Goal: Use online tool/utility: Utilize a website feature to perform a specific function

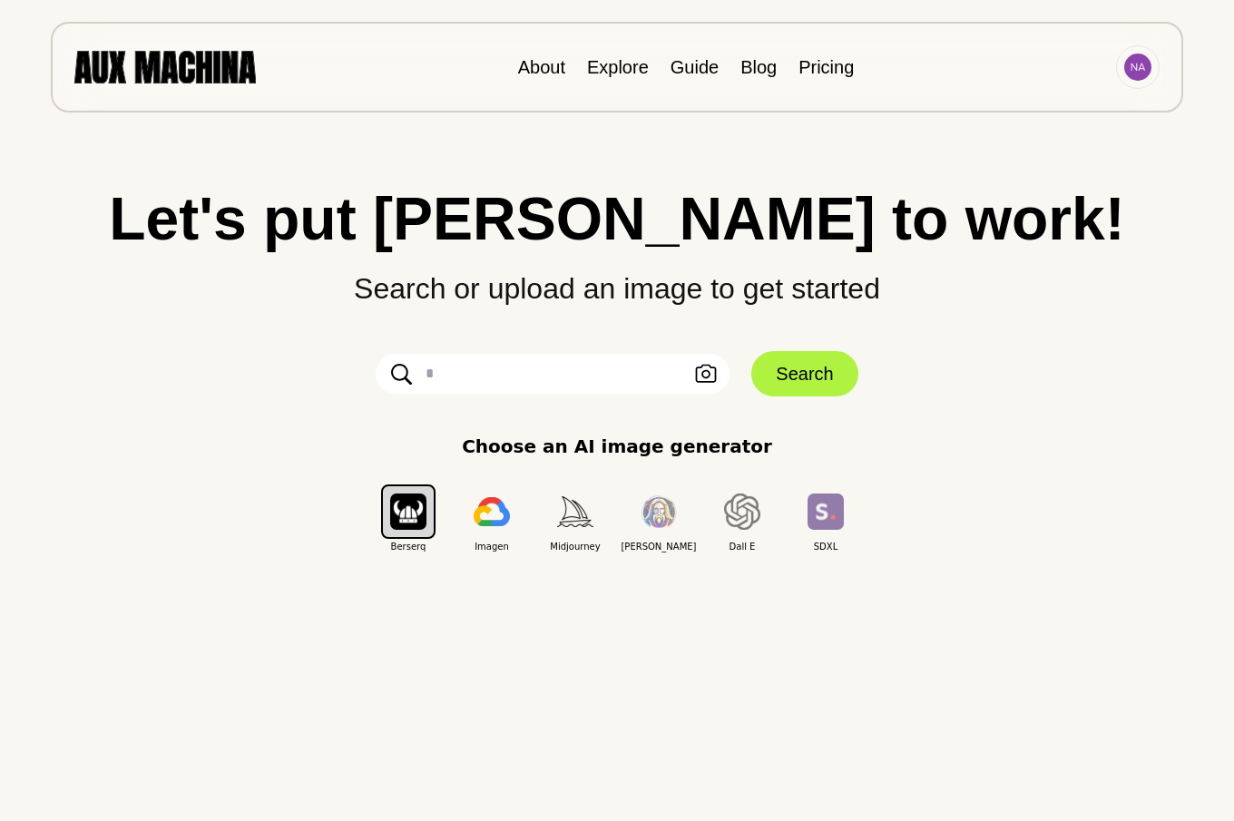
click at [462, 377] on input "text" at bounding box center [553, 374] width 354 height 40
paste input "**********"
type input "**********"
click at [785, 373] on button "Search" at bounding box center [804, 373] width 106 height 45
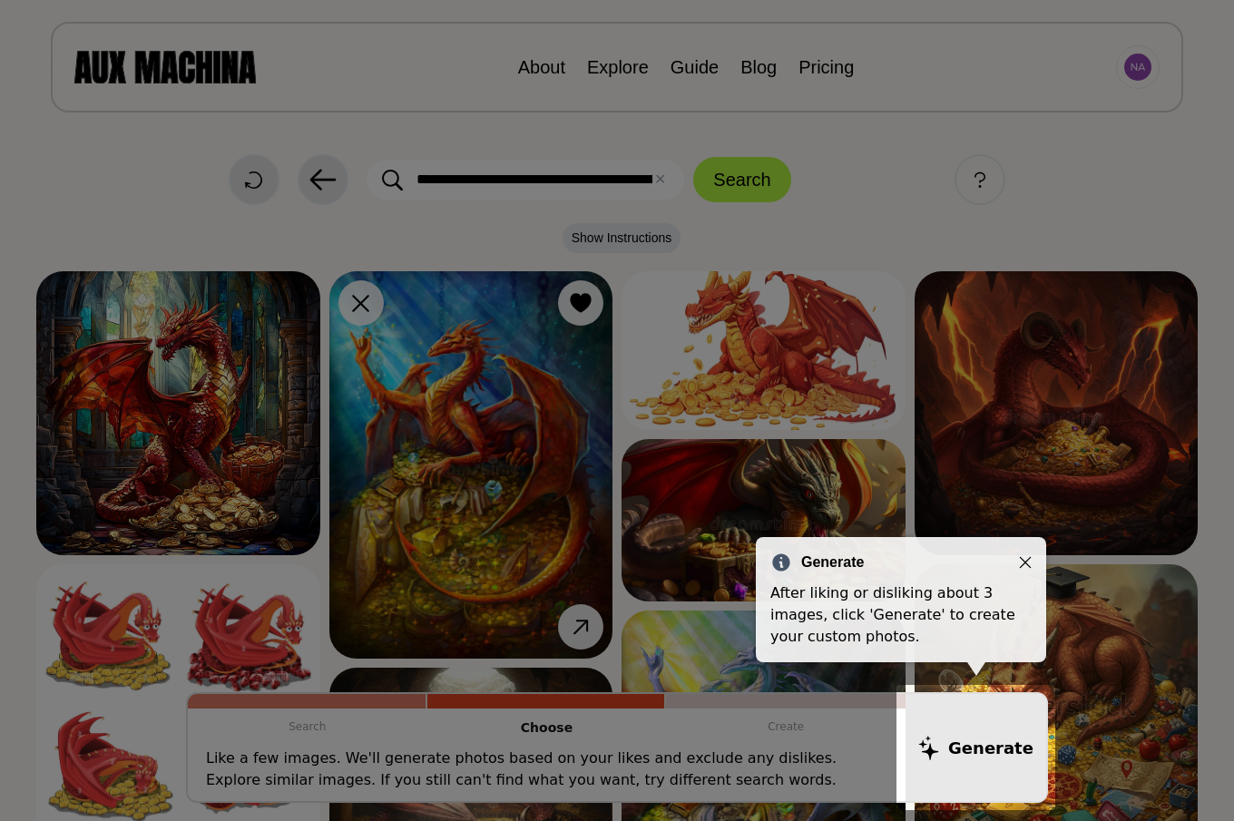
click at [1025, 560] on icon "Close" at bounding box center [1025, 562] width 13 height 13
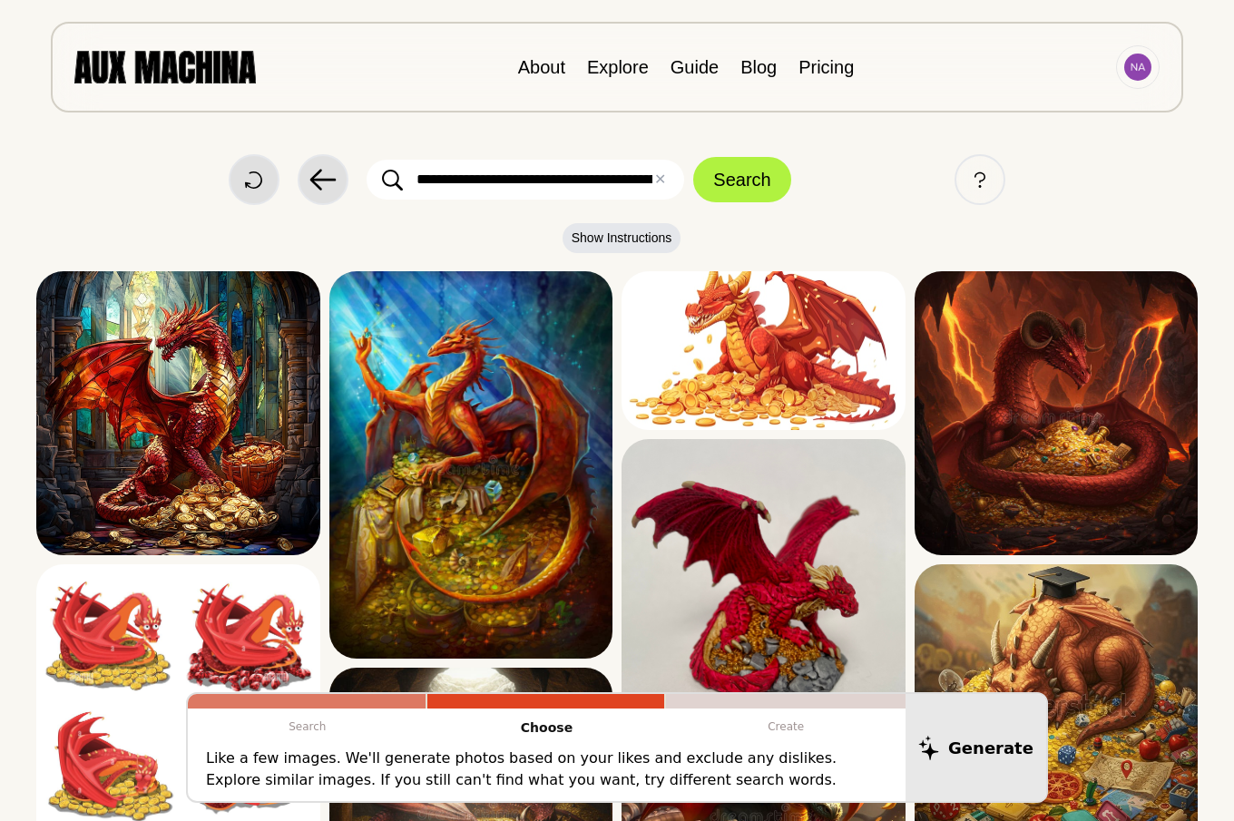
scroll to position [93, 0]
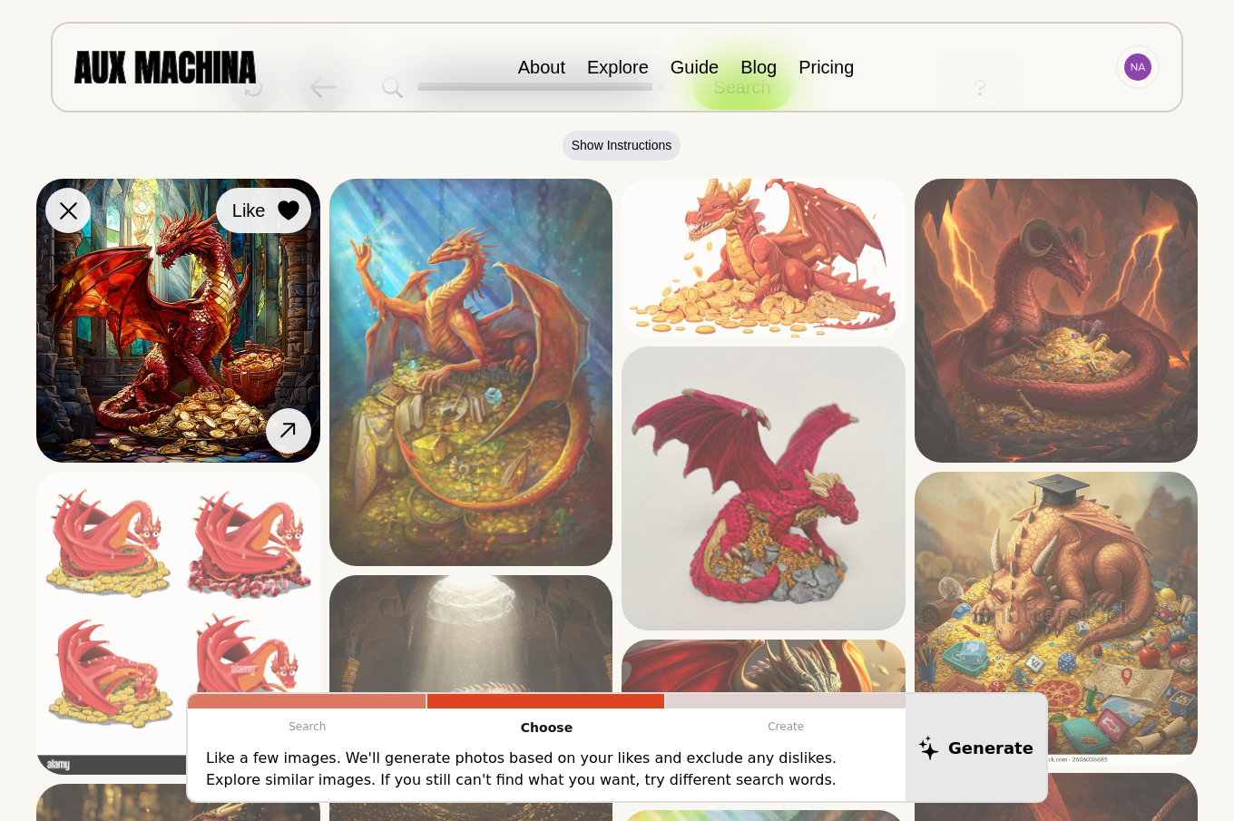
click at [289, 212] on icon at bounding box center [288, 211] width 21 height 20
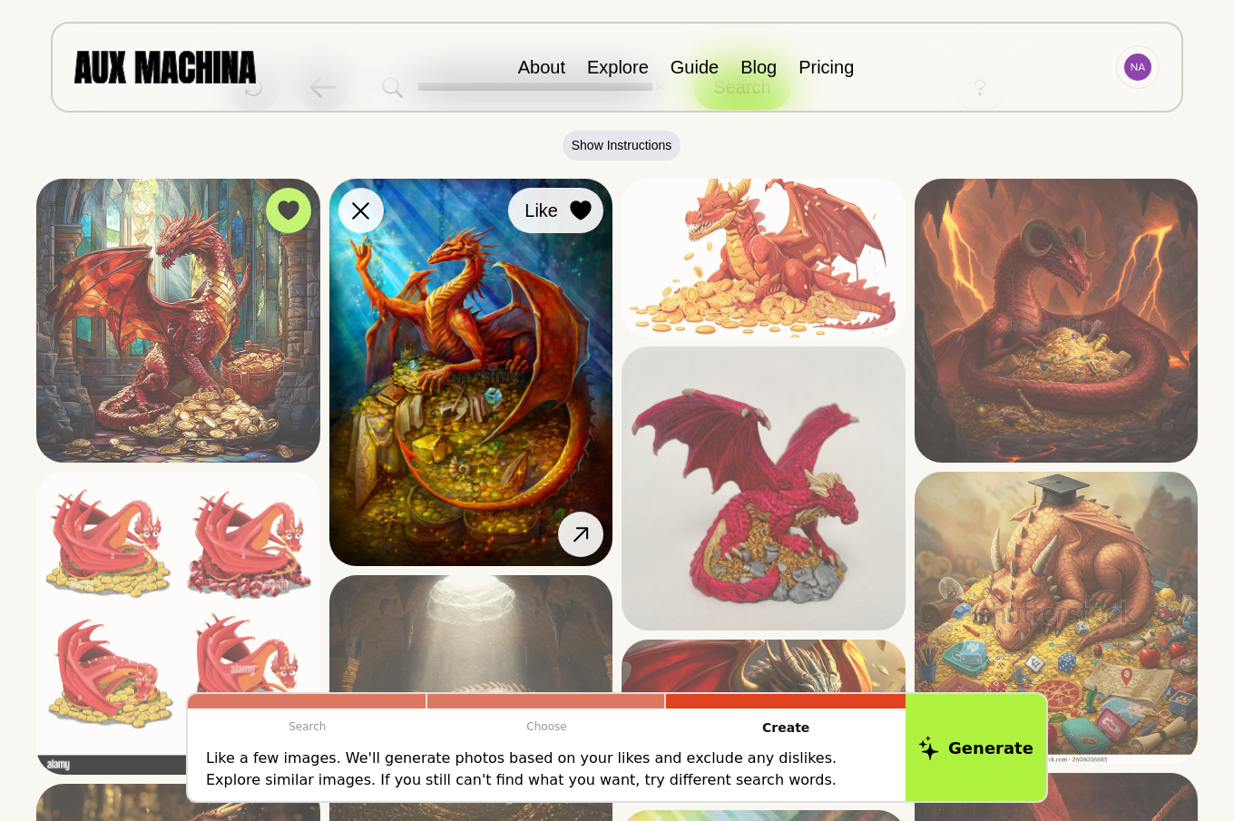
click at [583, 203] on icon at bounding box center [580, 211] width 21 height 20
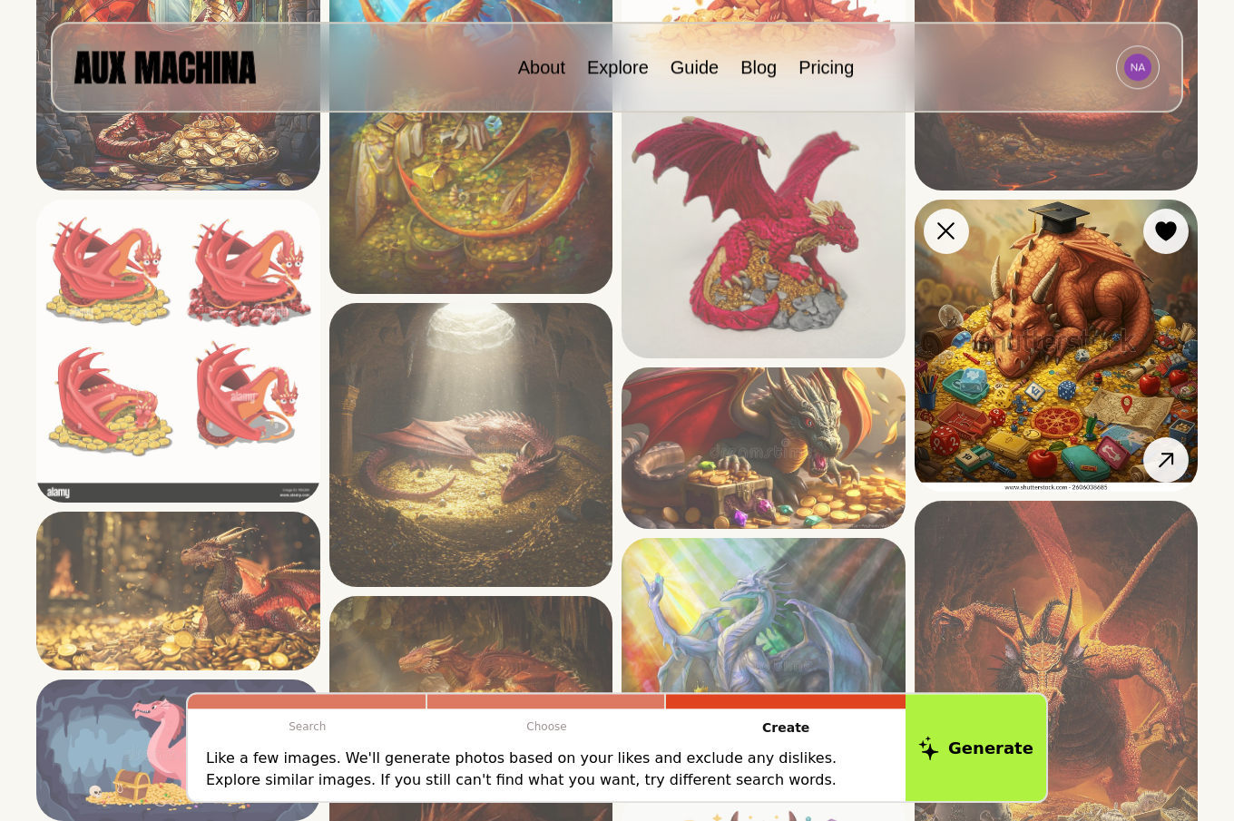
scroll to position [370, 0]
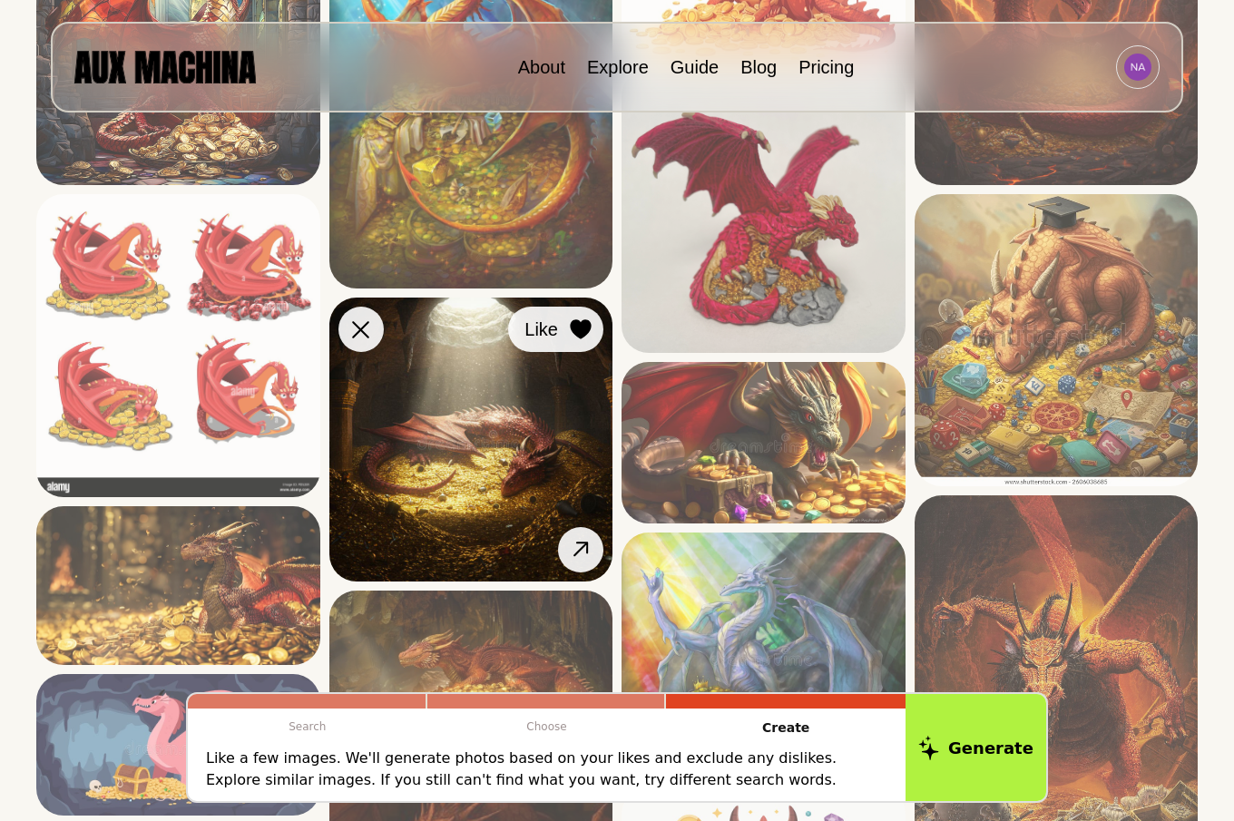
click at [583, 328] on icon at bounding box center [580, 330] width 21 height 20
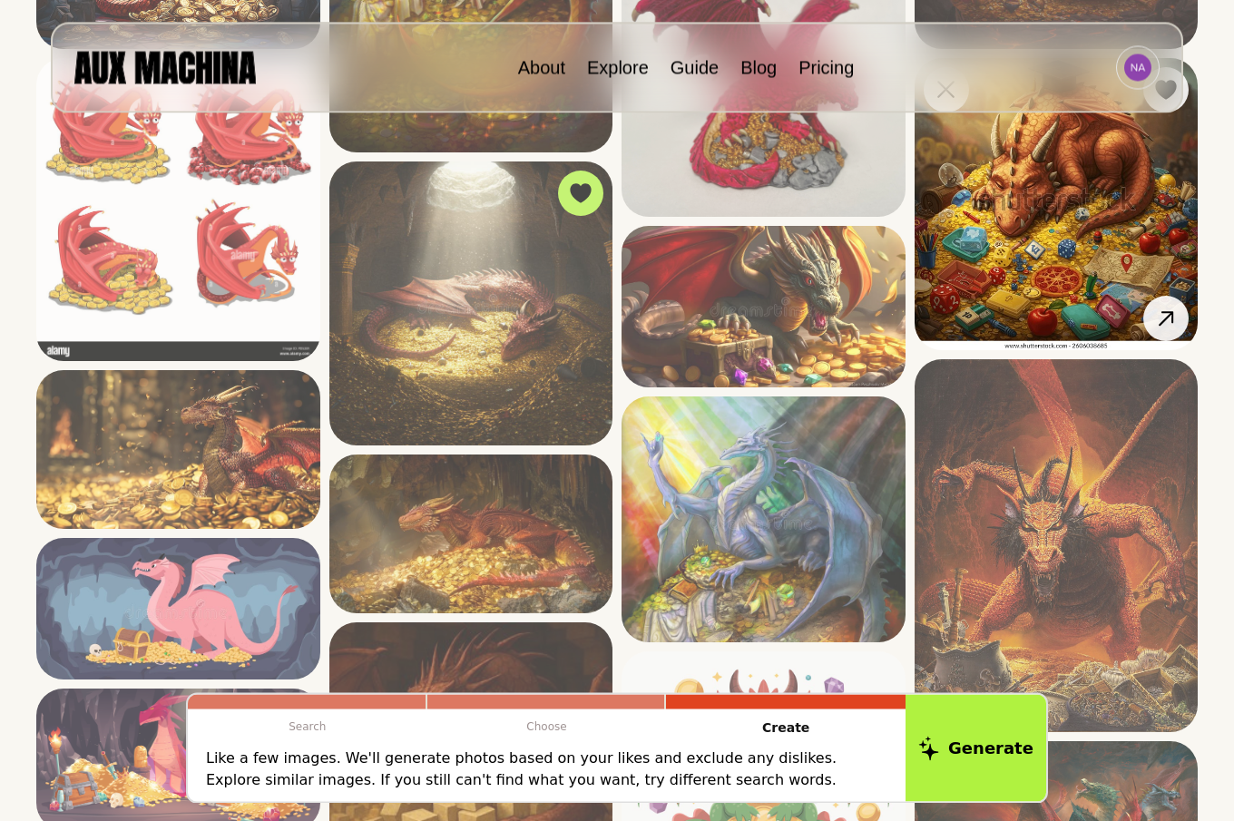
scroll to position [555, 0]
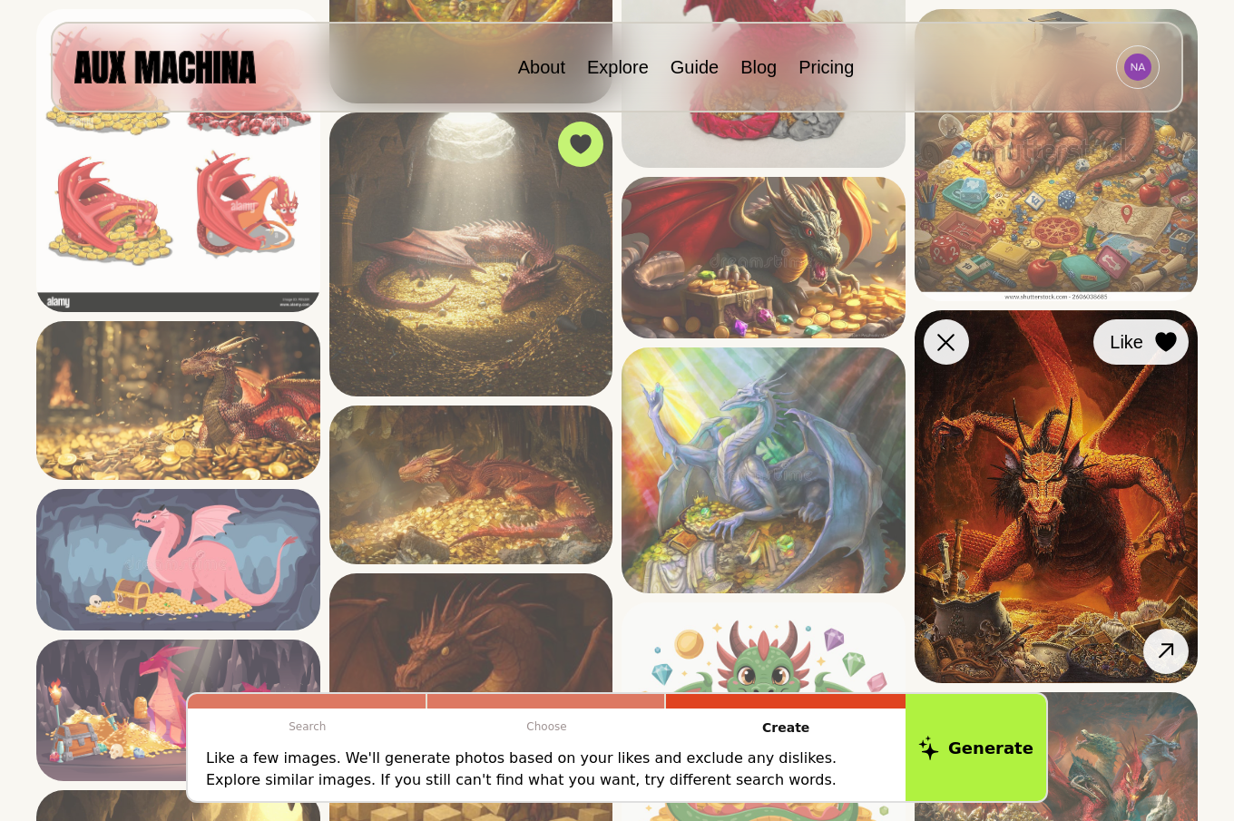
click at [1162, 340] on icon at bounding box center [1165, 343] width 21 height 20
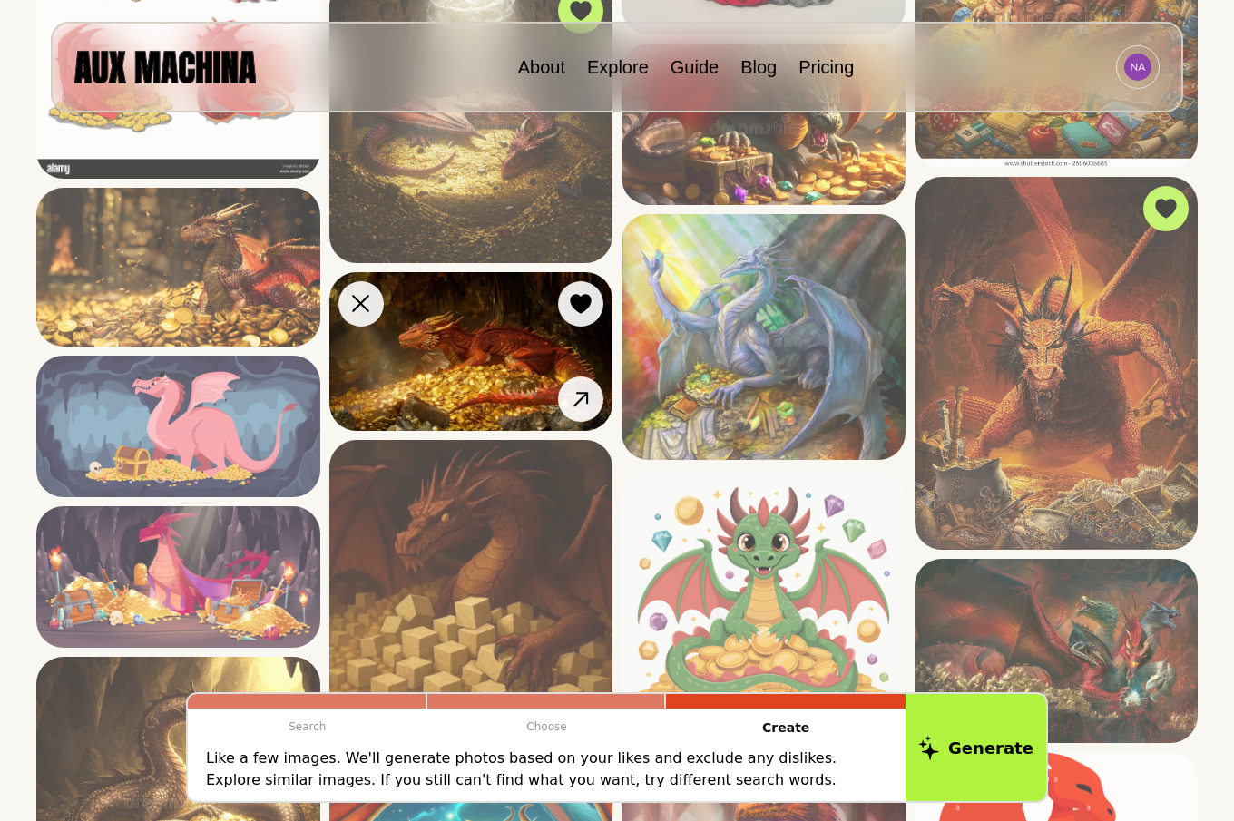
scroll to position [740, 0]
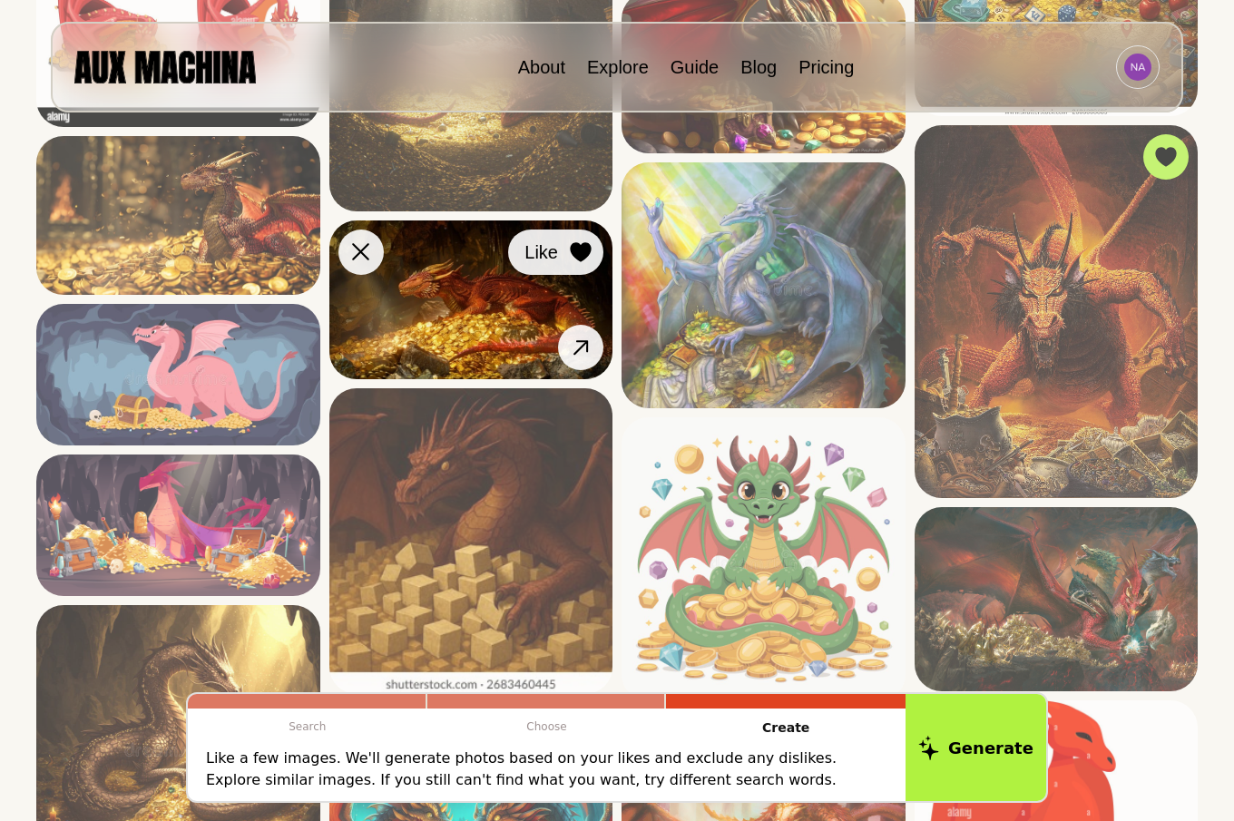
click at [576, 252] on icon at bounding box center [580, 252] width 21 height 20
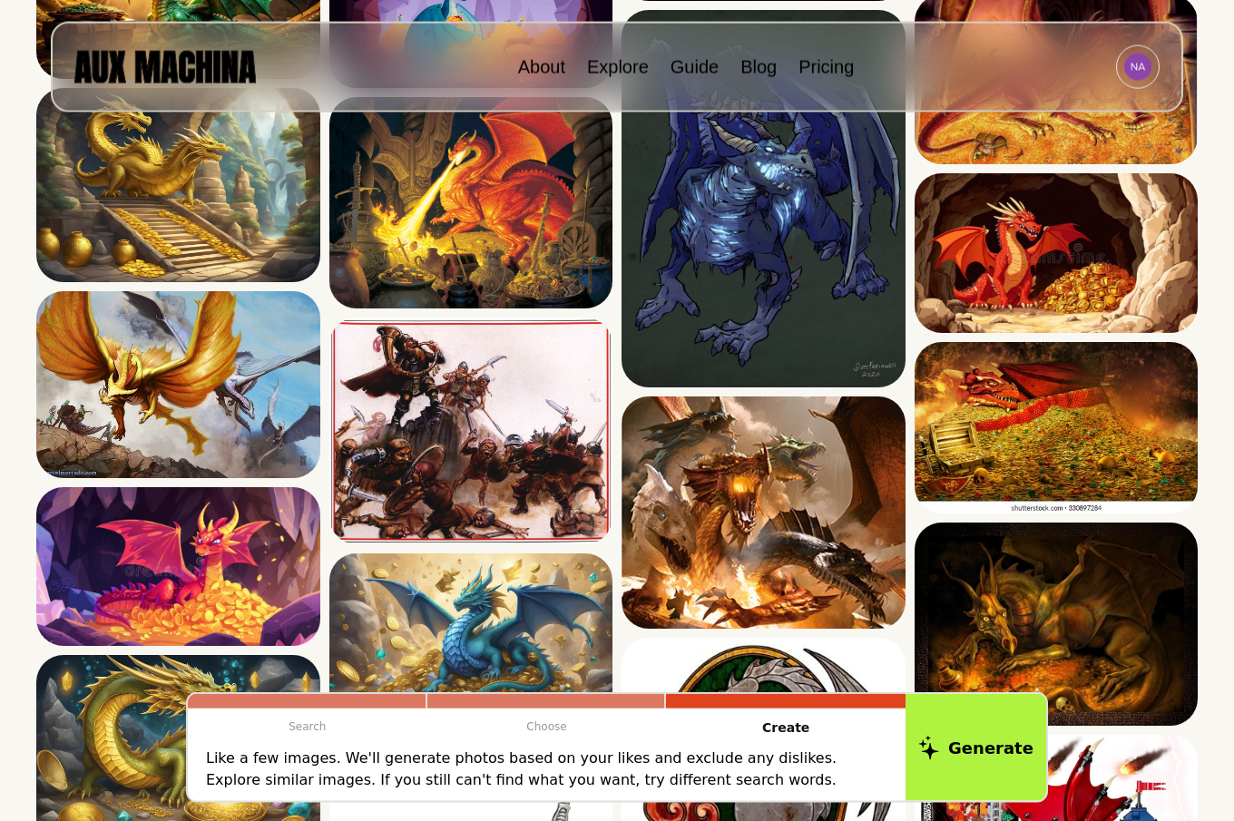
scroll to position [2499, 0]
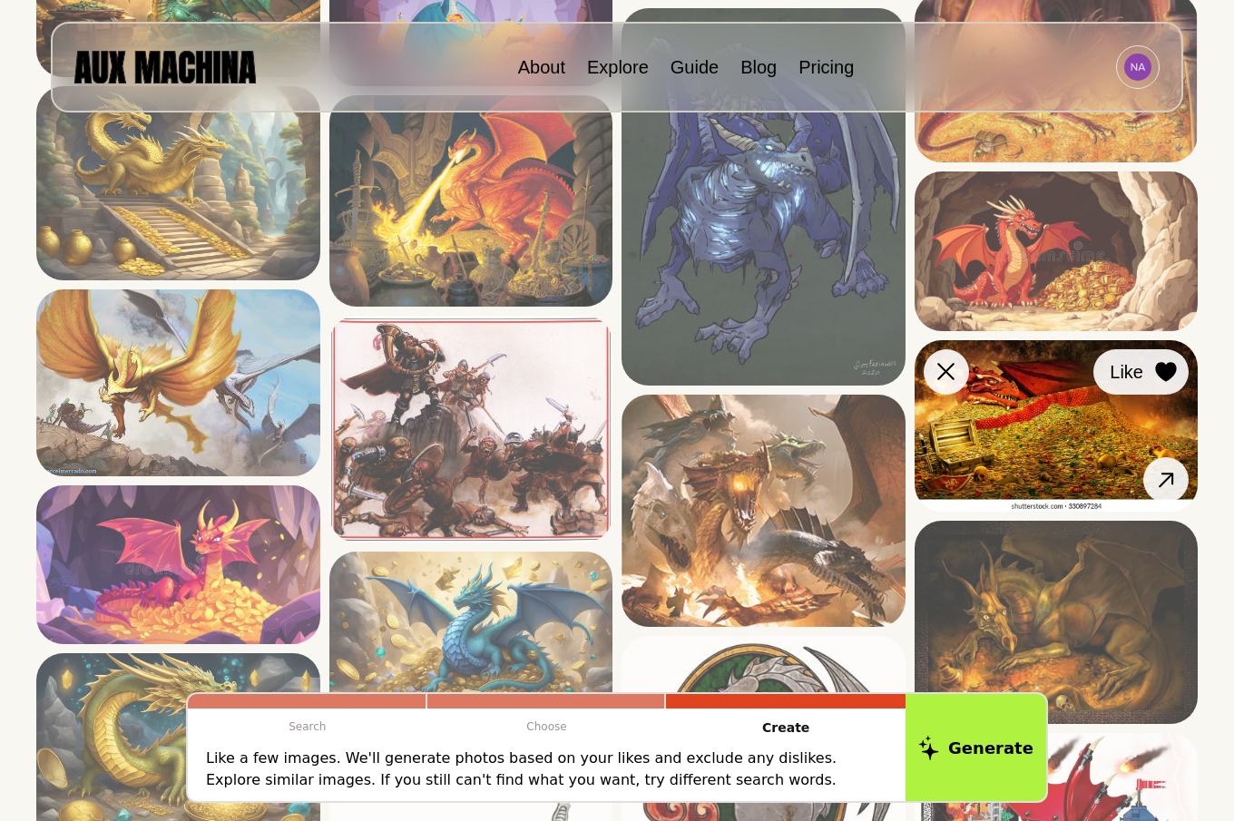
click at [1164, 368] on icon at bounding box center [1165, 372] width 21 height 20
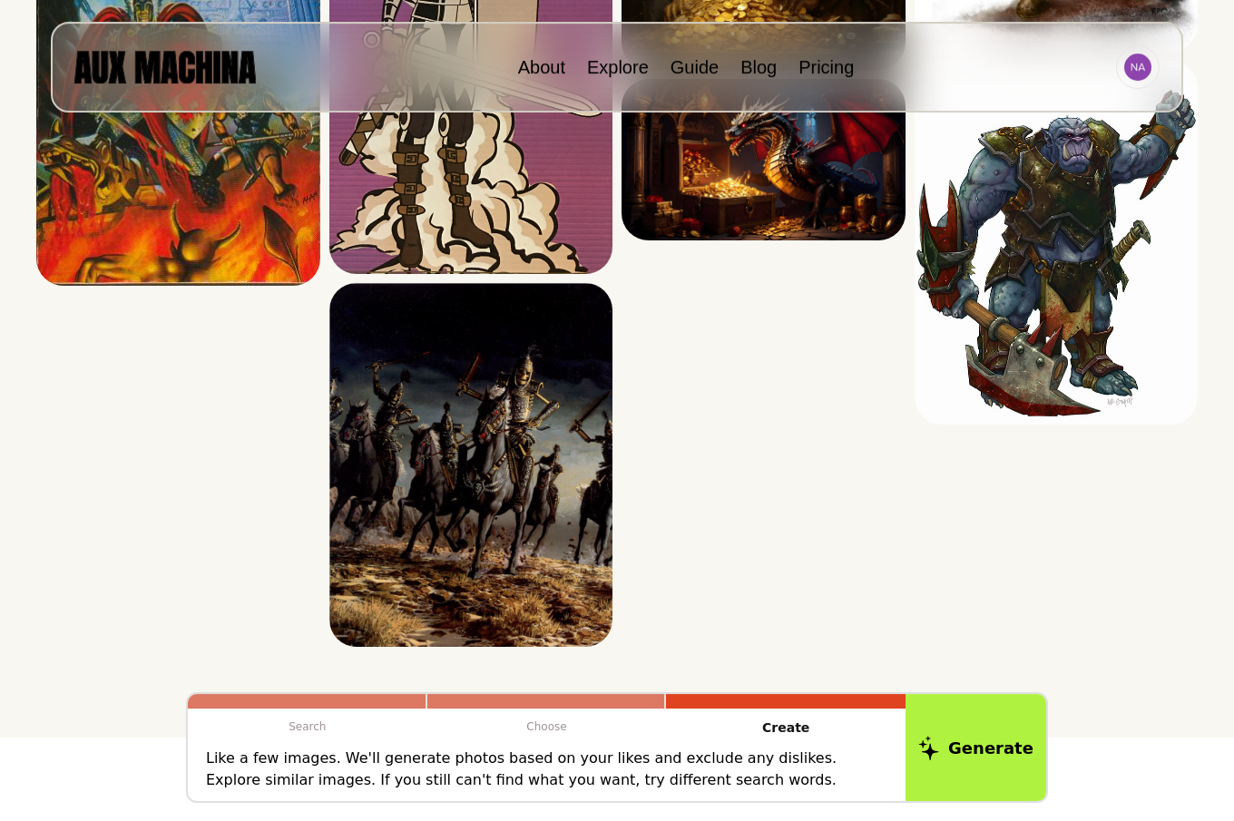
scroll to position [3887, 0]
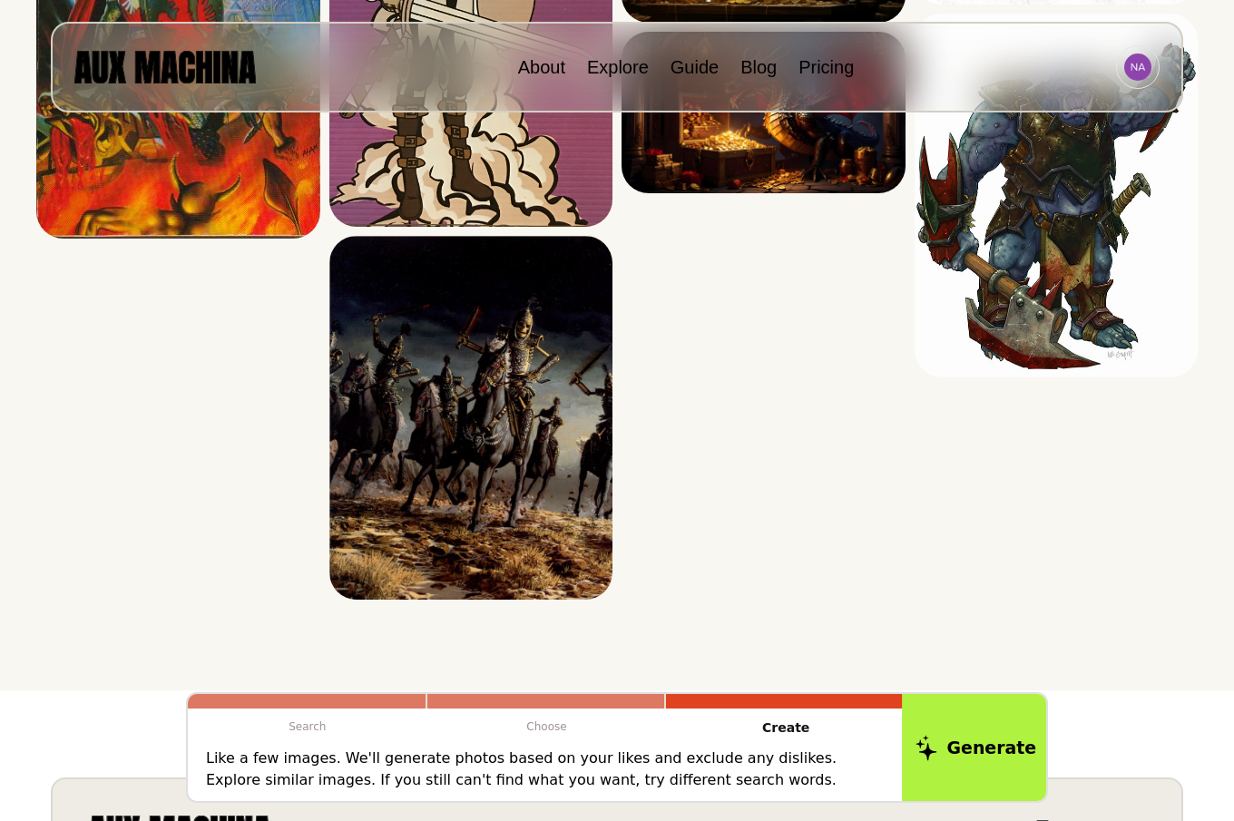
click at [956, 744] on button "Generate" at bounding box center [976, 747] width 148 height 113
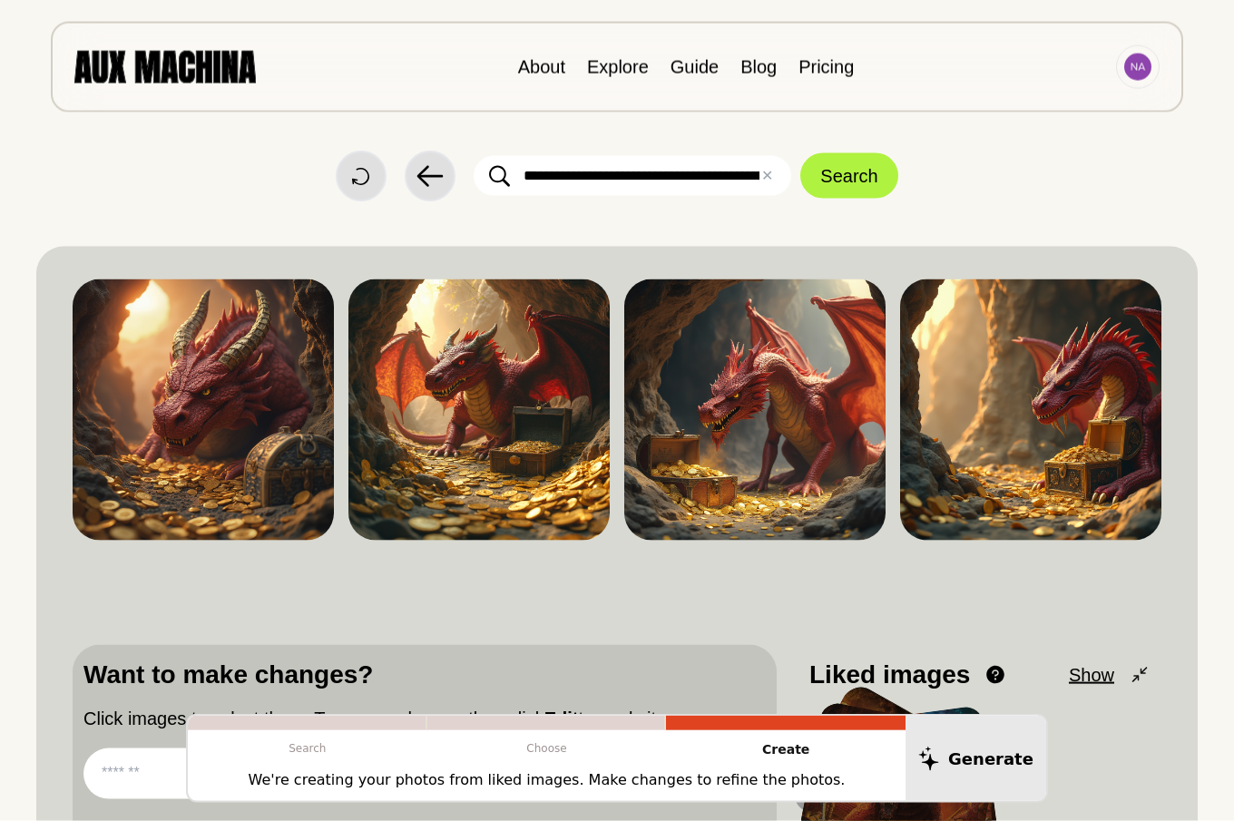
scroll to position [0, 0]
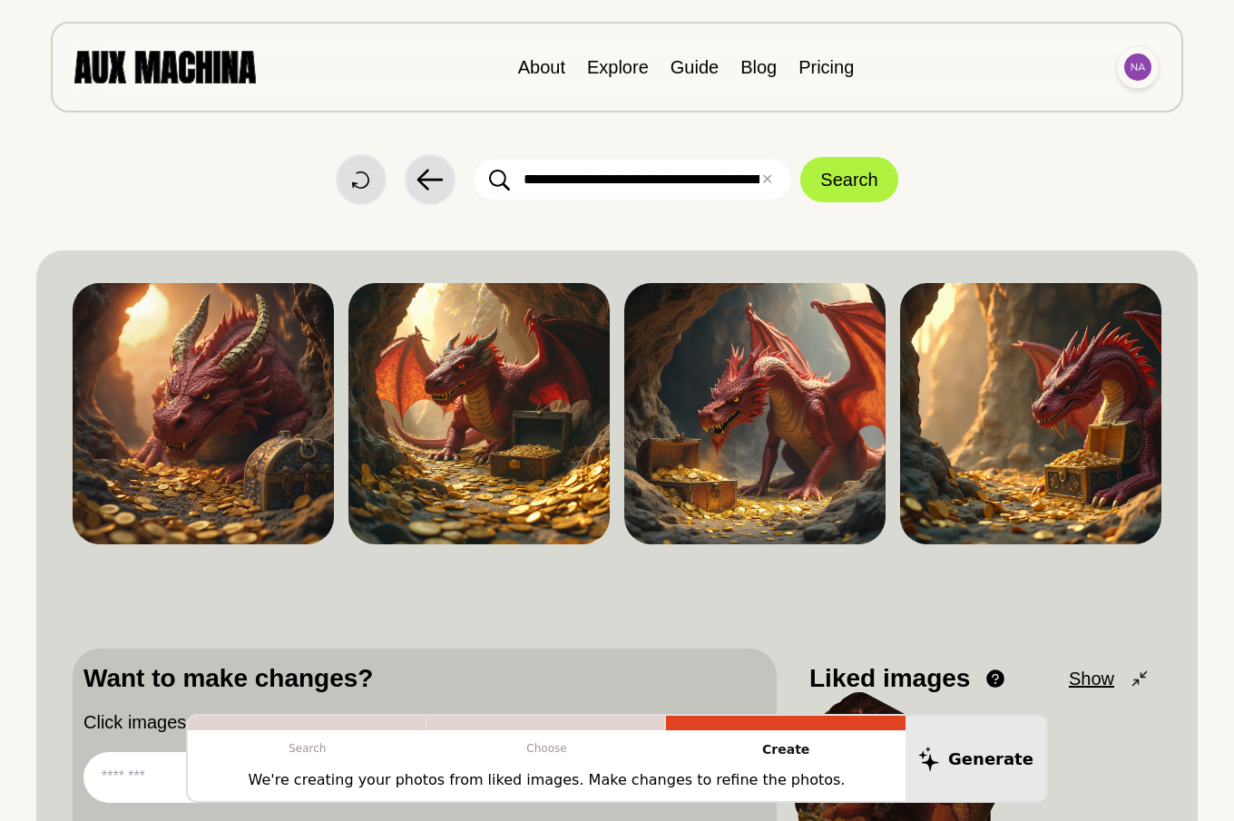
click at [1141, 74] on img at bounding box center [1137, 67] width 27 height 27
click at [1024, 150] on li "Sign out" at bounding box center [1068, 149] width 181 height 40
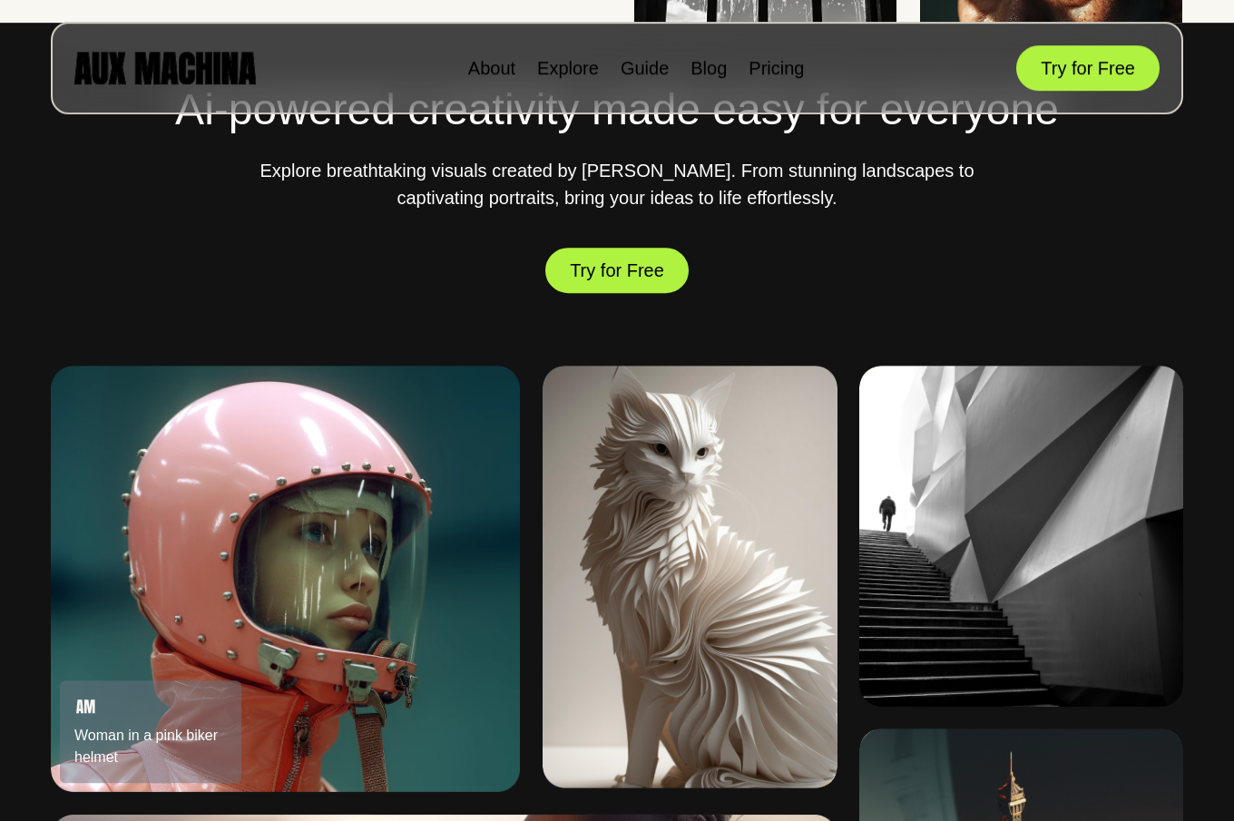
scroll to position [740, 0]
